Goal: Task Accomplishment & Management: Manage account settings

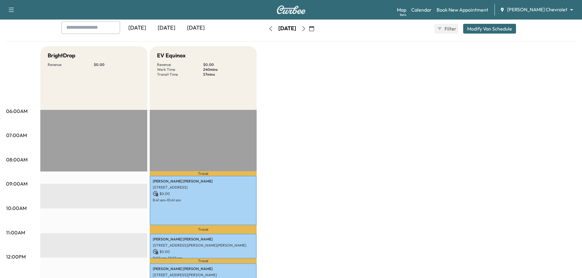
scroll to position [31, 0]
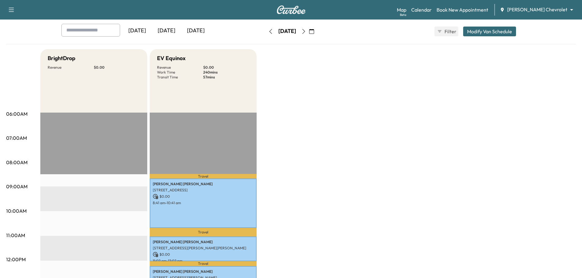
click at [306, 33] on icon "button" at bounding box center [303, 31] width 5 height 5
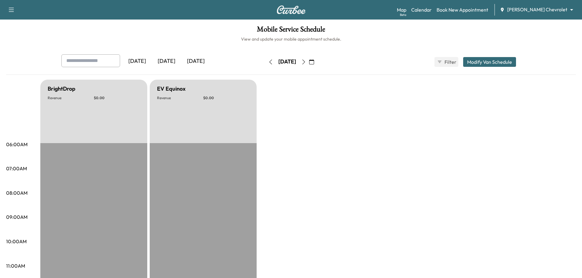
click at [306, 61] on icon "button" at bounding box center [303, 62] width 5 height 5
click at [317, 64] on button "button" at bounding box center [312, 62] width 10 height 10
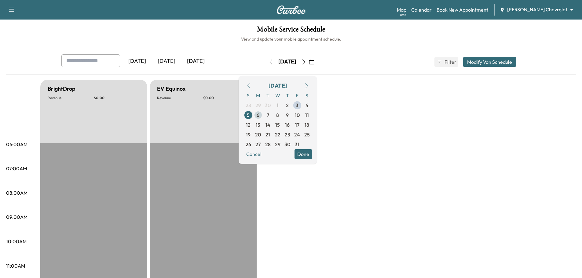
click at [263, 116] on span "6" at bounding box center [258, 115] width 10 height 10
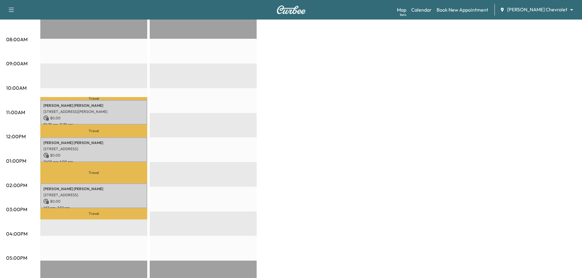
scroll to position [61, 0]
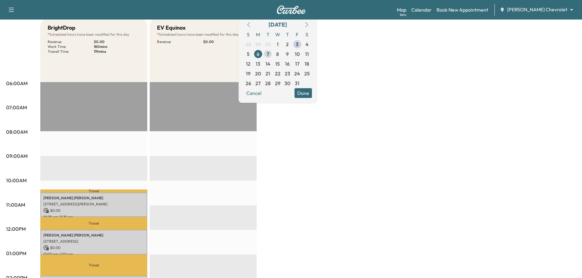
click at [269, 50] on span "7" at bounding box center [268, 53] width 2 height 7
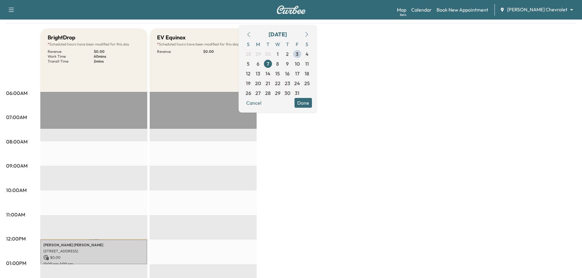
scroll to position [21, 0]
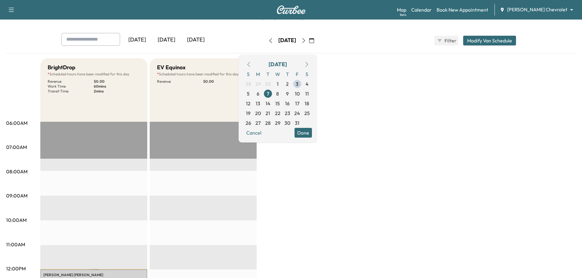
click at [109, 38] on input "text" at bounding box center [90, 39] width 59 height 13
click at [395, 45] on div "[DATE] [DATE] [DATE] [DATE] October 2025 S M T W T F S 28 29 30 1 2 3 4 5 6 7 8…" at bounding box center [291, 40] width 469 height 15
click at [473, 12] on link "Book New Appointment" at bounding box center [463, 9] width 52 height 7
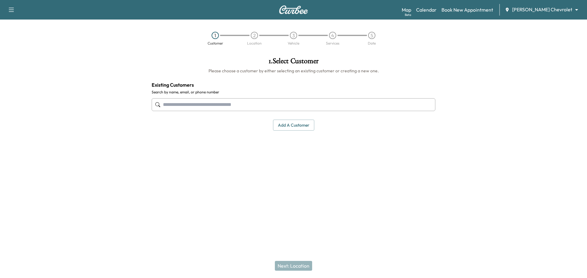
click at [219, 107] on input "text" at bounding box center [294, 104] width 284 height 13
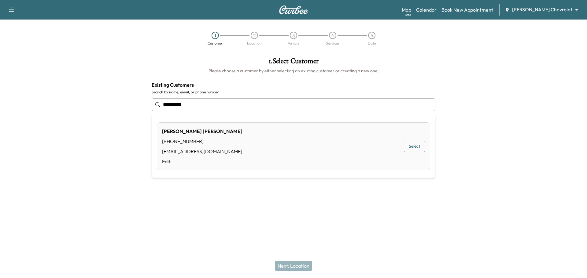
click at [416, 146] on button "Select" at bounding box center [414, 146] width 21 height 11
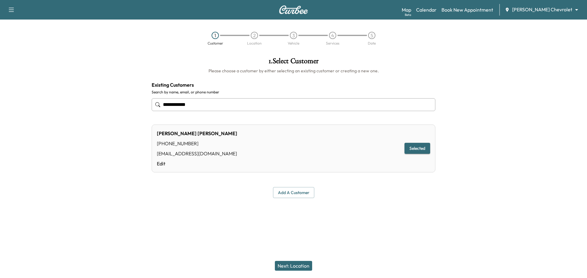
type input "**********"
click at [306, 266] on button "Next: Location" at bounding box center [293, 266] width 37 height 10
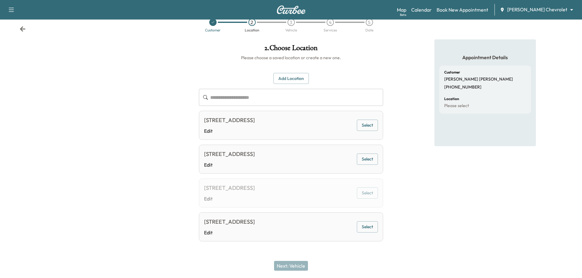
scroll to position [30, 0]
click at [370, 120] on button "Select" at bounding box center [367, 125] width 21 height 11
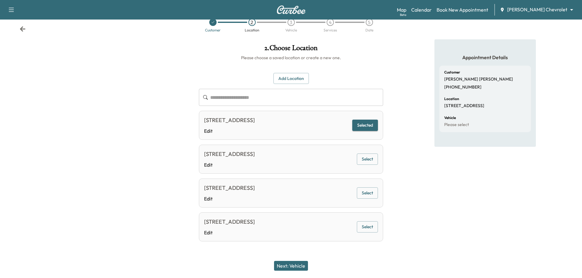
click at [294, 264] on button "Next: Vehicle" at bounding box center [291, 266] width 34 height 10
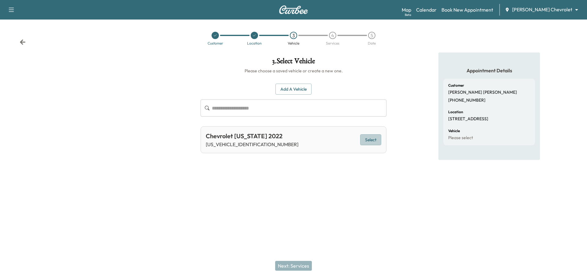
click at [377, 141] on button "Select" at bounding box center [370, 139] width 21 height 11
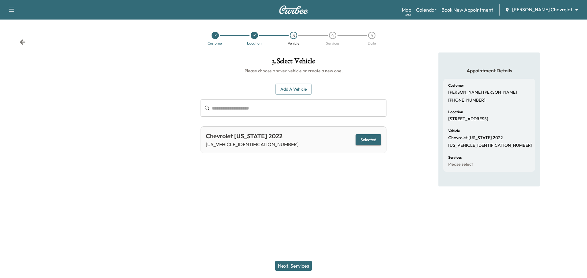
click at [302, 266] on button "Next: Services" at bounding box center [293, 266] width 37 height 10
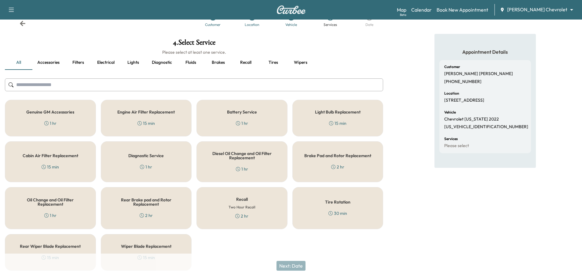
scroll to position [36, 0]
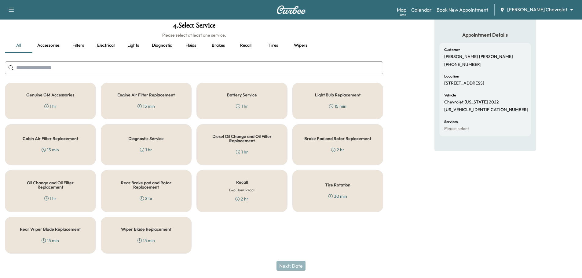
click at [166, 145] on div "Diagnostic Service 1 hr" at bounding box center [146, 144] width 91 height 41
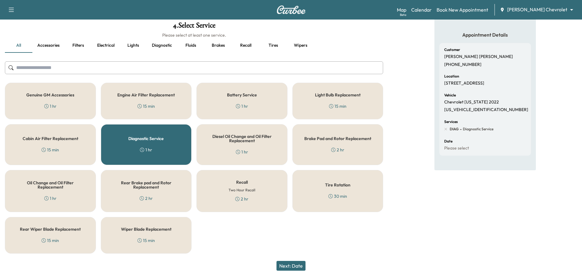
click at [302, 267] on button "Next: Date" at bounding box center [291, 266] width 29 height 10
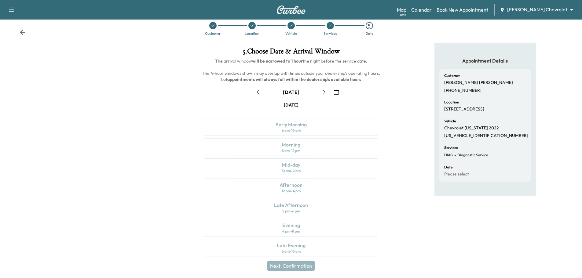
scroll to position [15, 0]
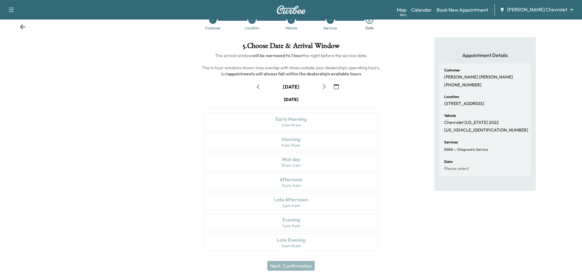
click at [324, 86] on icon "button" at bounding box center [324, 86] width 5 height 5
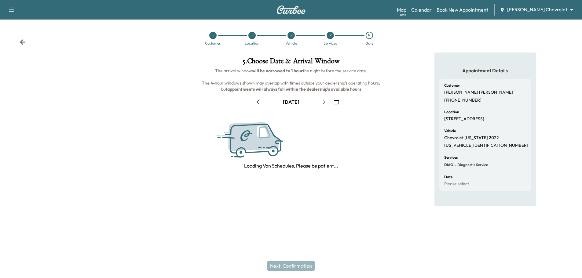
scroll to position [0, 0]
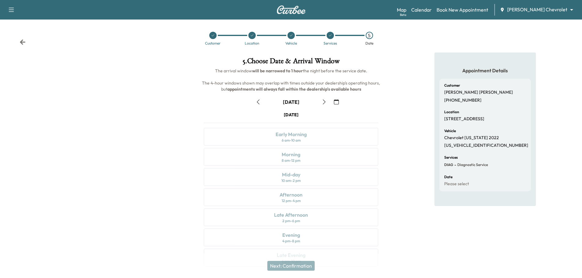
click at [323, 101] on icon "button" at bounding box center [324, 102] width 5 height 5
click at [317, 157] on div "Morning 8 am - 12 pm" at bounding box center [291, 157] width 175 height 18
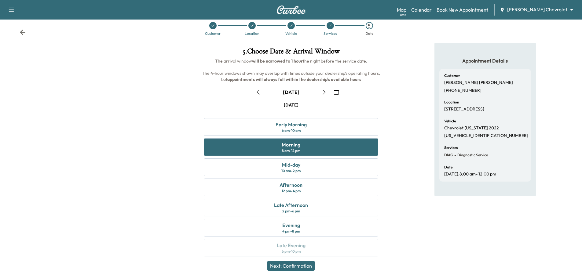
scroll to position [15, 0]
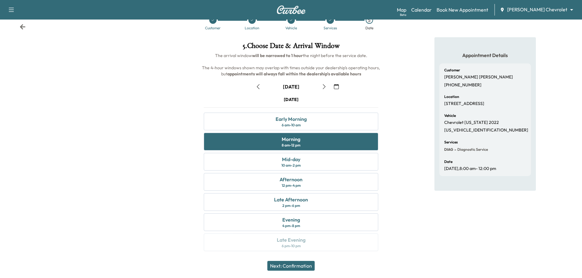
click at [302, 265] on button "Next: Confirmation" at bounding box center [290, 266] width 47 height 10
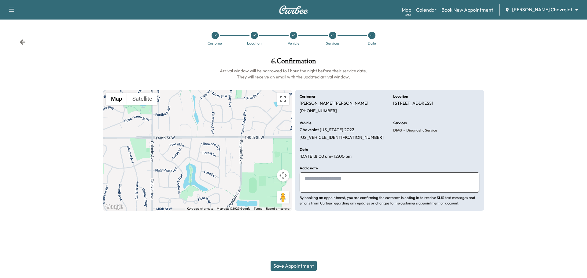
click at [344, 177] on textarea at bounding box center [390, 183] width 180 height 20
type textarea "*"
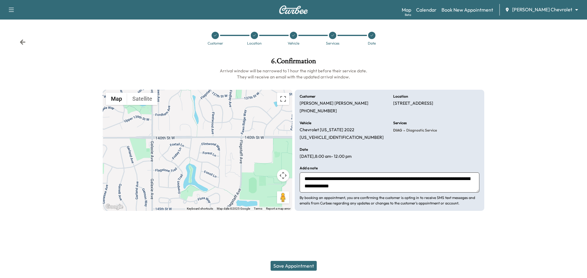
type textarea "**********"
click at [281, 266] on button "Save Appointment" at bounding box center [293, 266] width 46 height 10
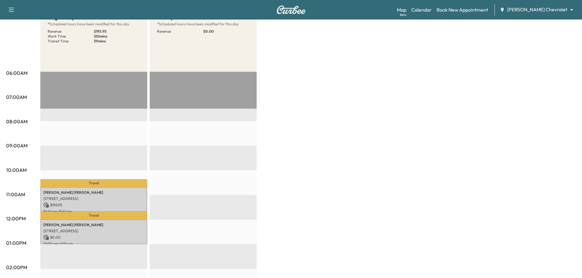
scroll to position [61, 0]
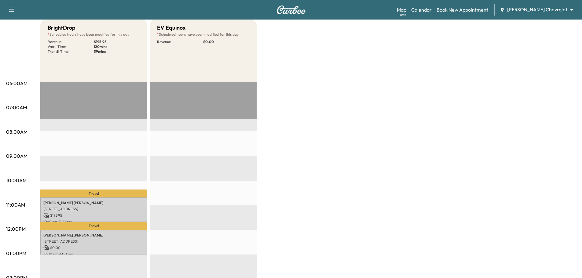
drag, startPoint x: 533, startPoint y: 278, endPoint x: 444, endPoint y: 293, distance: 90.5
drag, startPoint x: 444, startPoint y: 293, endPoint x: 371, endPoint y: 202, distance: 116.8
click at [366, 157] on div "BrightDrop * Scheduled hours have been modified for this day Revenue $ 195.95 W…" at bounding box center [308, 248] width 536 height 458
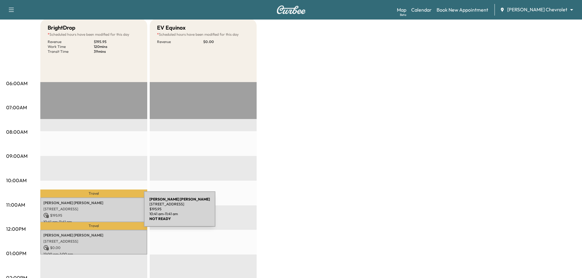
click at [98, 213] on p "$ 195.95" at bounding box center [93, 216] width 101 height 6
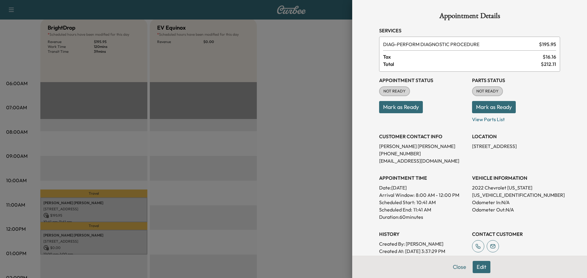
click at [451, 44] on span "DIAG - PERFORM DIAGNOSTIC PROCEDURE" at bounding box center [459, 44] width 153 height 7
click at [306, 84] on div at bounding box center [293, 139] width 587 height 278
